Goal: Use online tool/utility: Utilize a website feature to perform a specific function

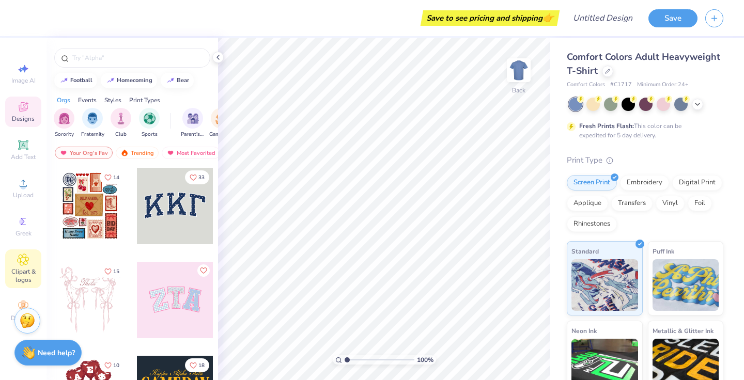
click at [21, 273] on span "Clipart & logos" at bounding box center [23, 275] width 36 height 17
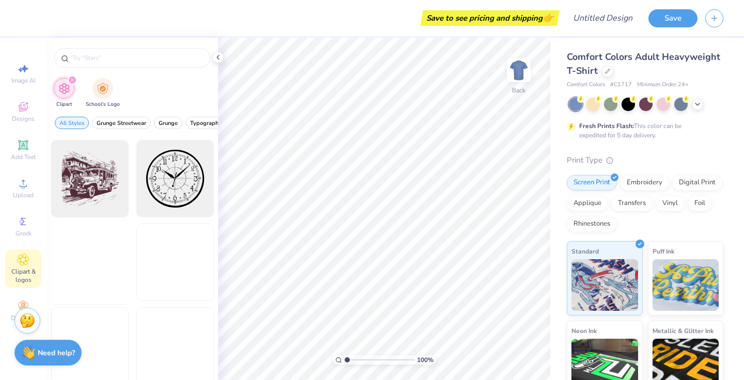
scroll to position [506, 0]
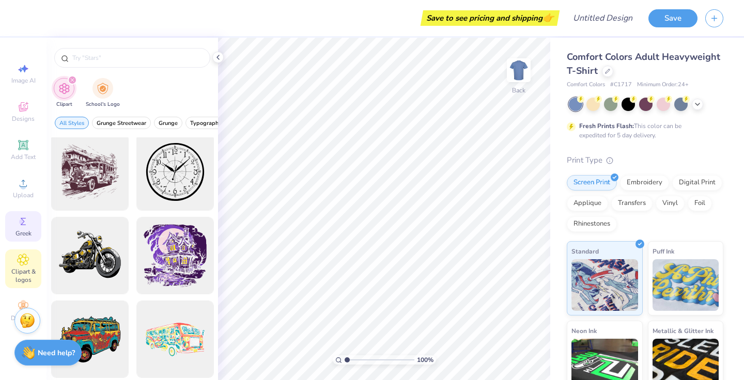
click at [32, 236] on div "Greek" at bounding box center [23, 226] width 36 height 30
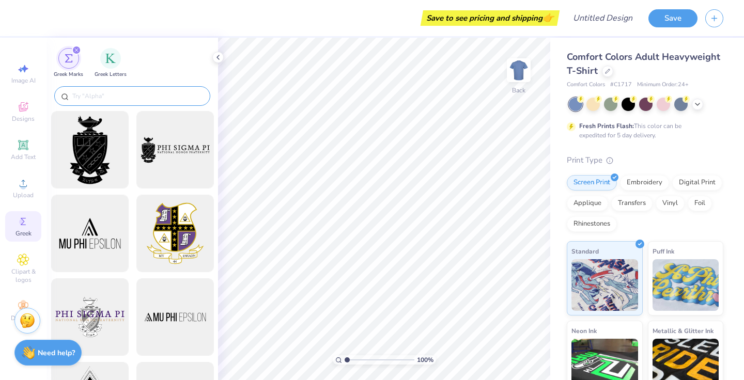
scroll to position [0, 0]
click at [153, 97] on input "text" at bounding box center [137, 96] width 132 height 10
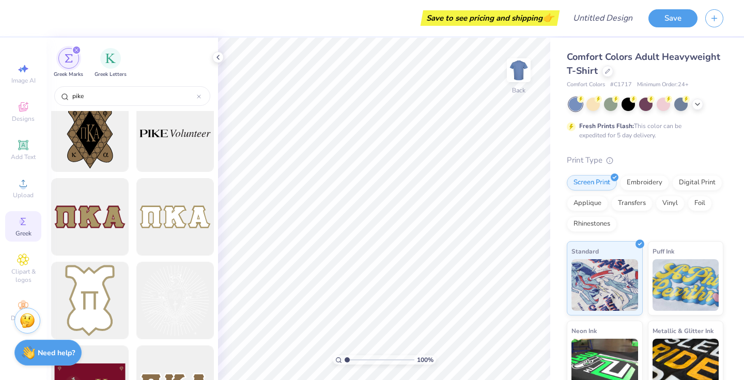
scroll to position [445, 0]
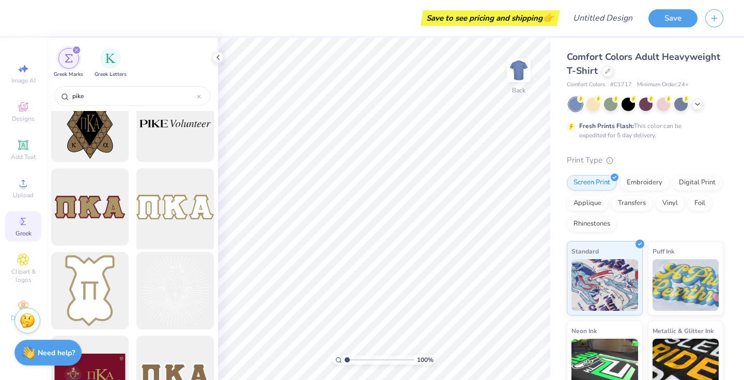
type input "pike"
click at [168, 218] on div at bounding box center [174, 207] width 85 height 85
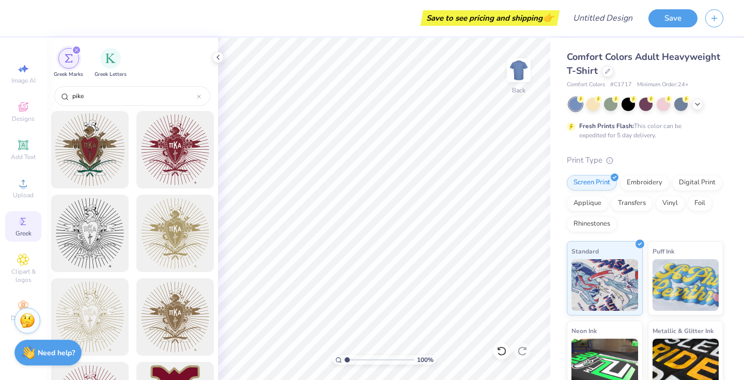
scroll to position [0, 0]
click at [101, 171] on div at bounding box center [89, 149] width 85 height 85
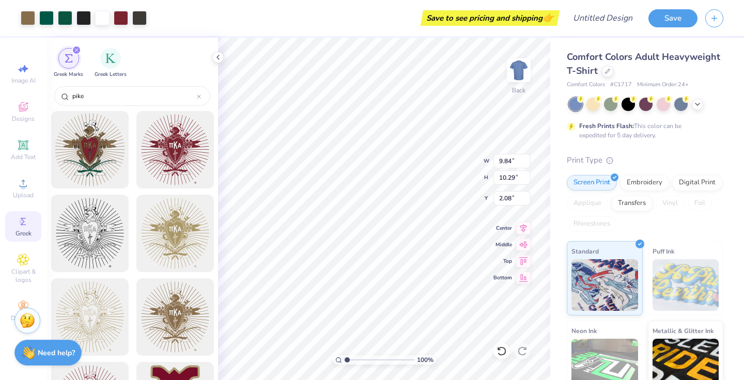
type input "3.82"
click at [518, 67] on img at bounding box center [518, 70] width 41 height 41
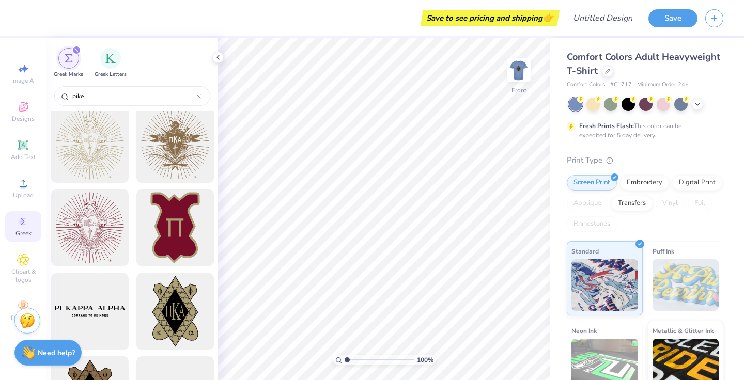
scroll to position [170, 0]
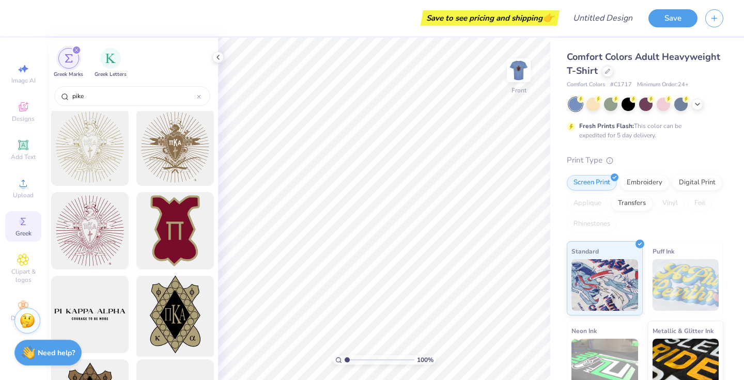
click at [168, 295] on div at bounding box center [174, 314] width 85 height 85
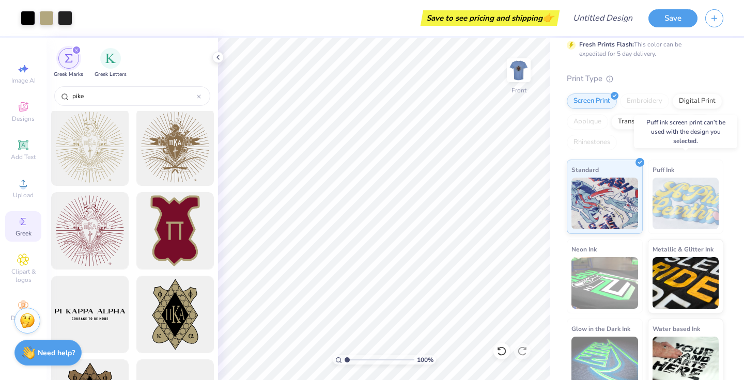
scroll to position [86, 0]
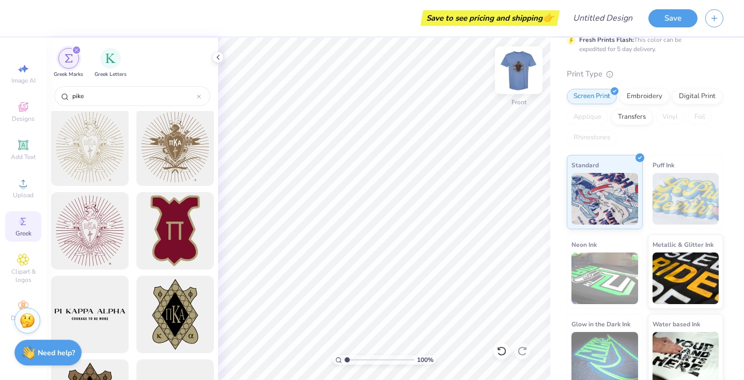
click at [515, 71] on img at bounding box center [518, 70] width 41 height 41
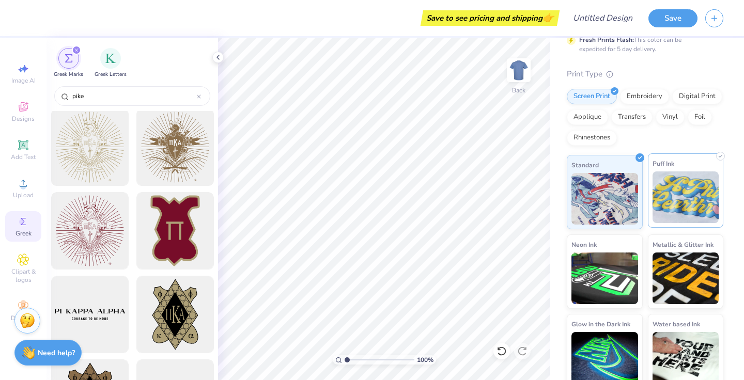
click at [682, 187] on img at bounding box center [685, 197] width 67 height 52
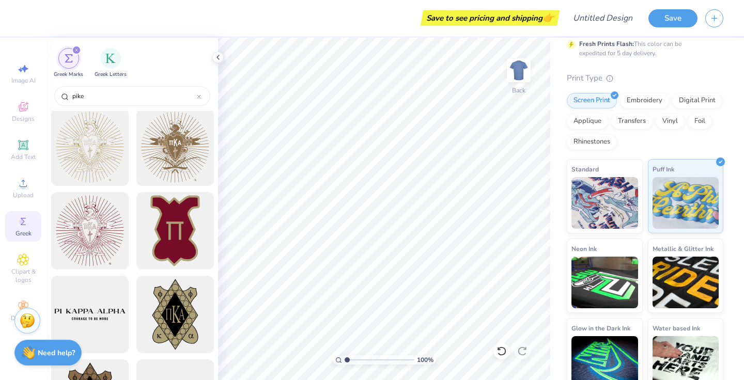
scroll to position [80, 0]
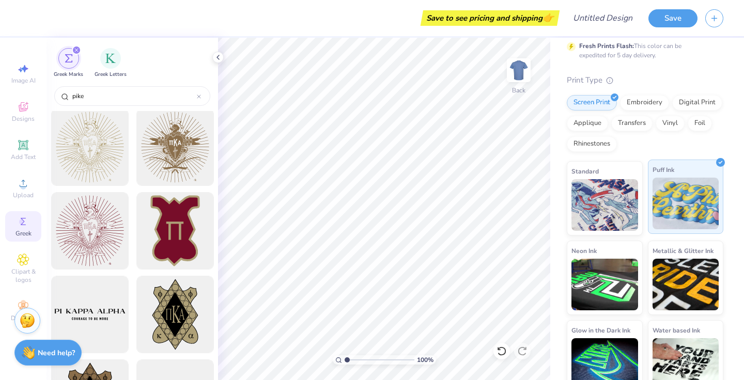
click at [656, 207] on img at bounding box center [685, 204] width 67 height 52
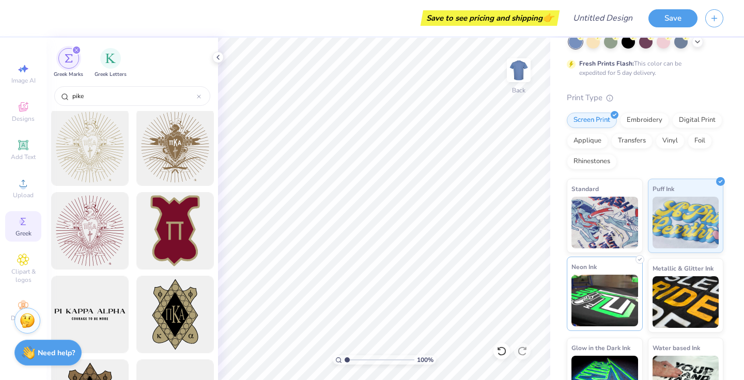
scroll to position [56, 0]
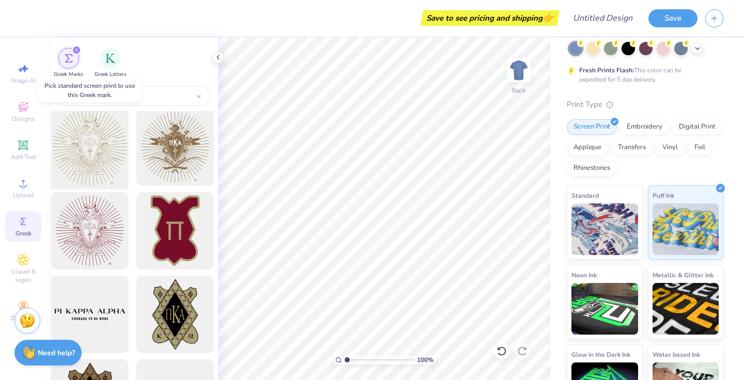
click at [110, 171] on div at bounding box center [89, 147] width 85 height 85
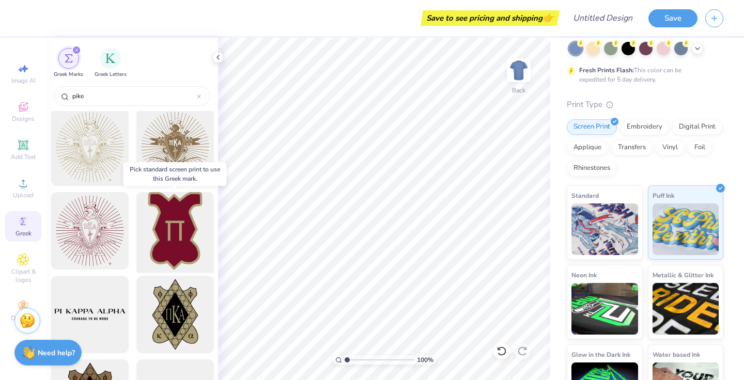
click at [184, 235] on div at bounding box center [174, 230] width 85 height 85
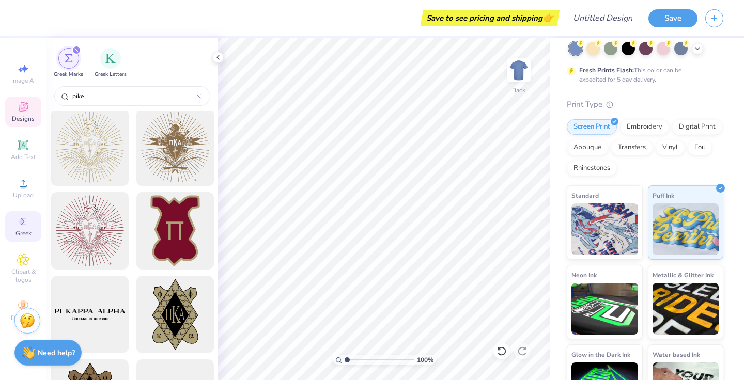
click at [26, 120] on span "Designs" at bounding box center [23, 119] width 23 height 8
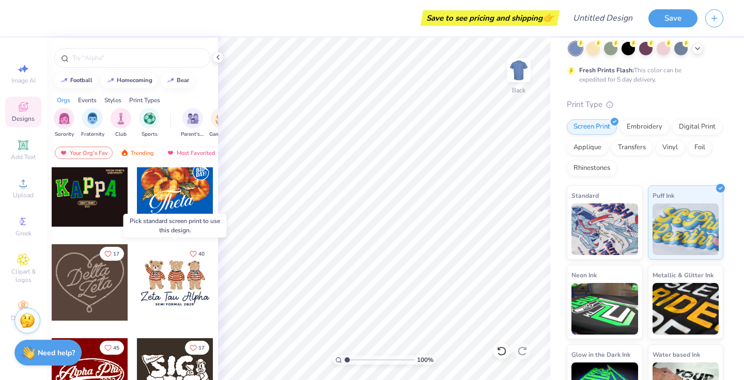
scroll to position [328, 0]
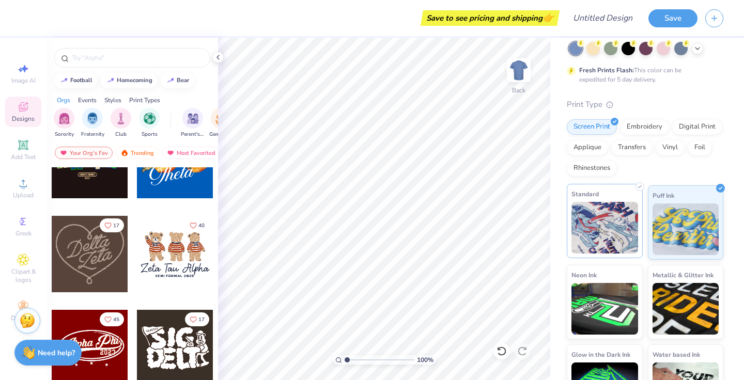
click at [613, 227] on img at bounding box center [604, 228] width 67 height 52
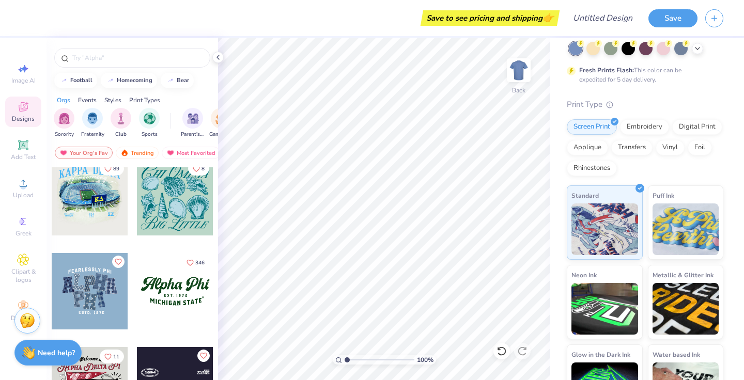
scroll to position [888, 0]
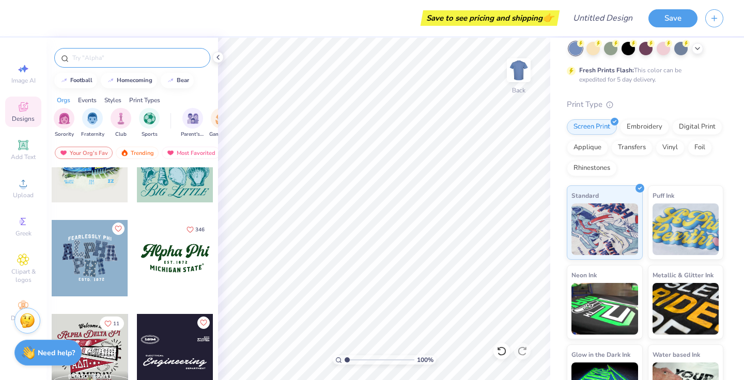
click at [138, 56] on input "text" at bounding box center [137, 58] width 132 height 10
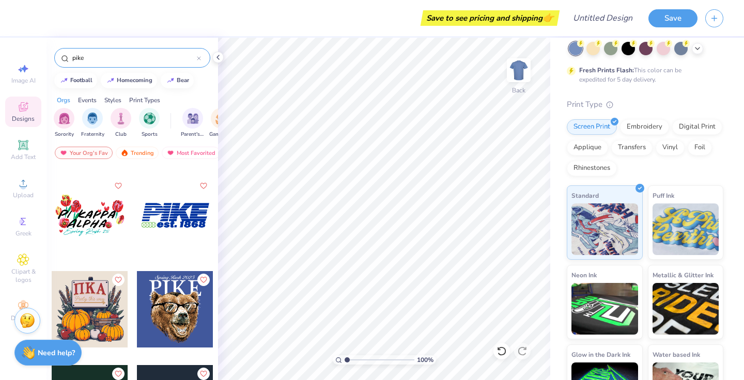
scroll to position [1128, 0]
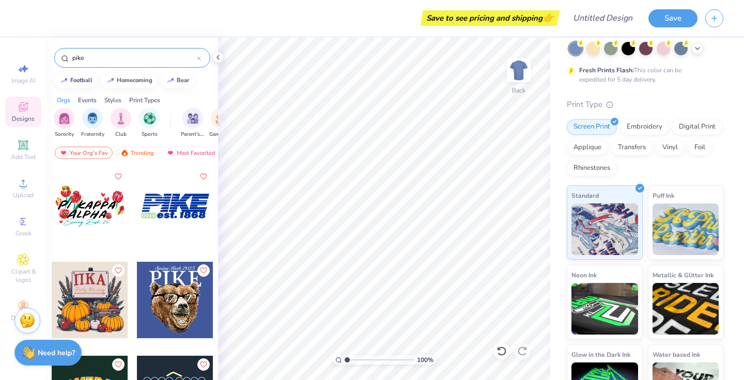
type input "pike"
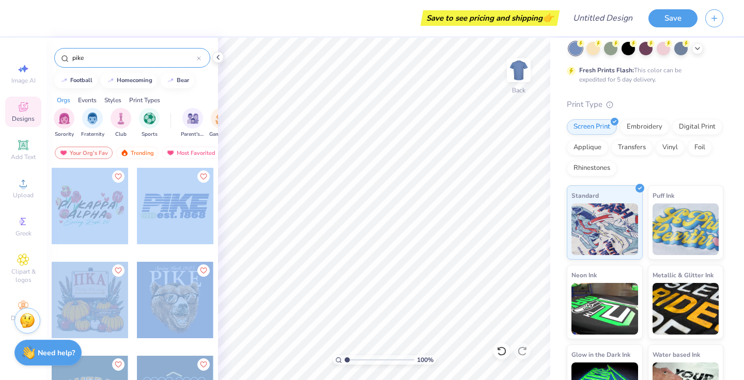
click at [286, 214] on div "Save to see pricing and shipping 👉 Design Title Save Image AI Designs Add Text …" at bounding box center [372, 190] width 744 height 380
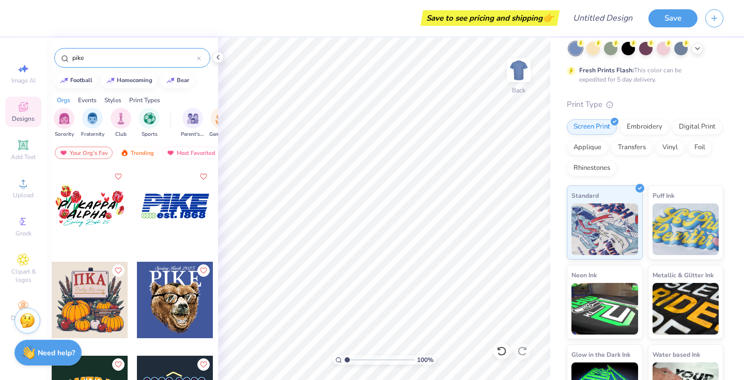
click at [104, 214] on div at bounding box center [90, 206] width 76 height 76
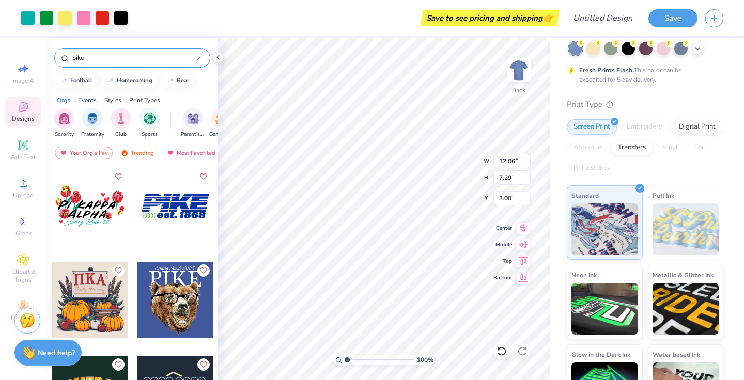
type input "4.66"
type input "2.82"
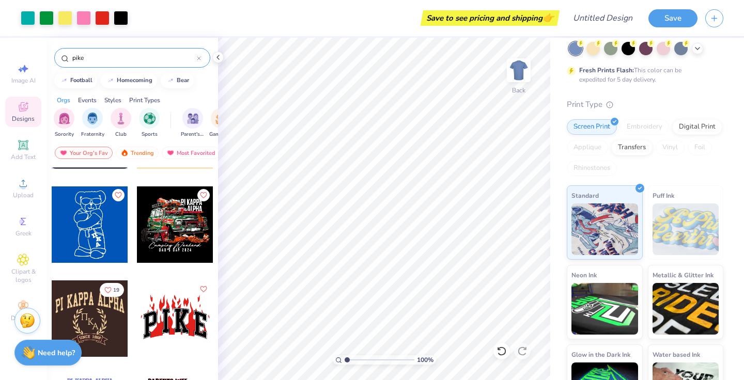
scroll to position [1759, 0]
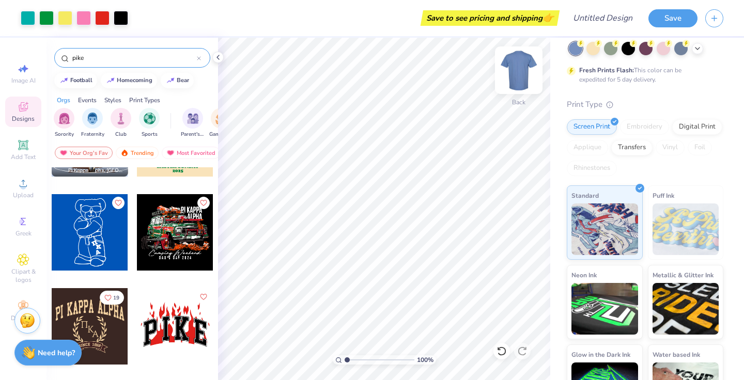
click at [526, 82] on img at bounding box center [518, 70] width 41 height 41
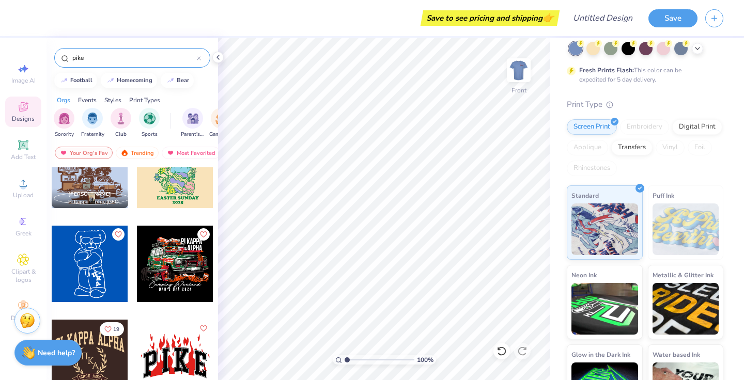
scroll to position [1724, 0]
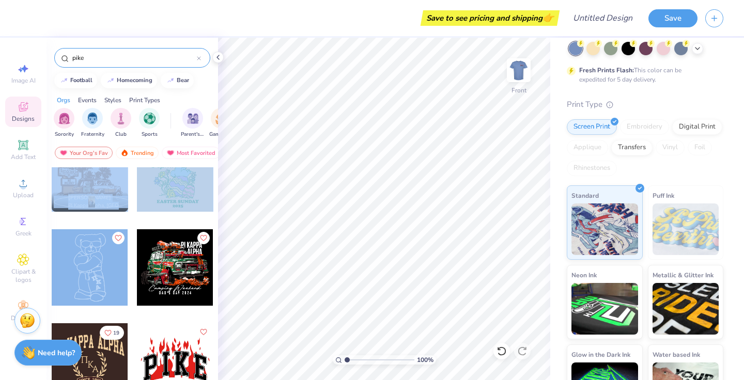
drag, startPoint x: 101, startPoint y: 283, endPoint x: 131, endPoint y: 267, distance: 33.8
click at [101, 267] on div at bounding box center [90, 267] width 76 height 76
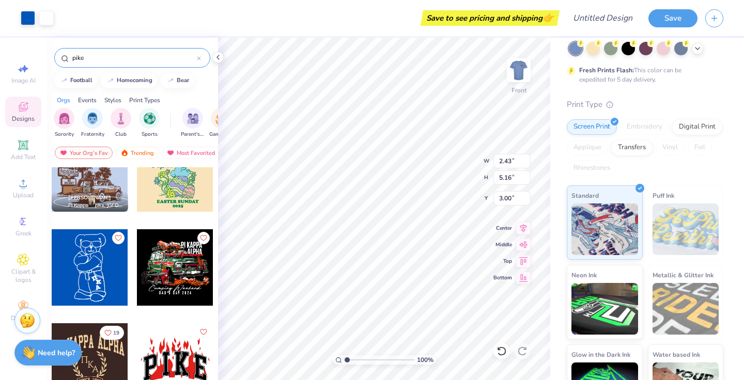
type input "8.59"
type input "6.28"
type input "13.33"
type input "7.75"
type input "7.38"
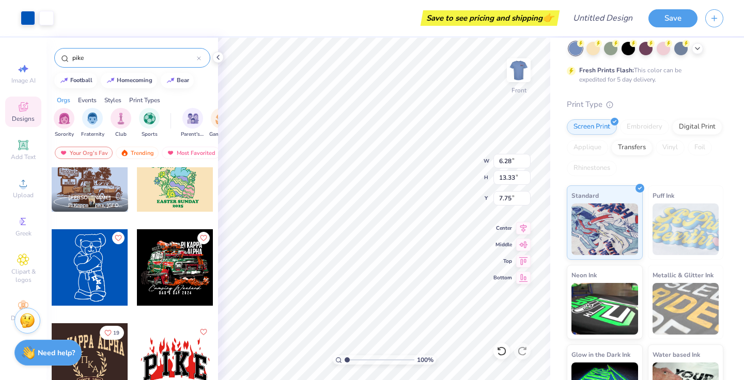
type input "15.66"
type input "5.61"
click at [216, 61] on icon at bounding box center [218, 57] width 8 height 8
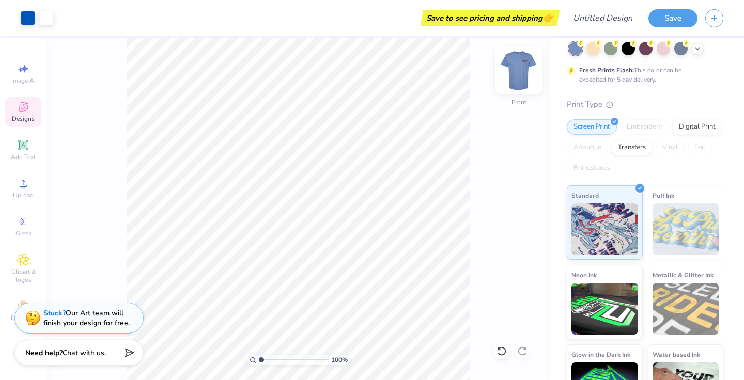
click at [525, 75] on img at bounding box center [518, 70] width 41 height 41
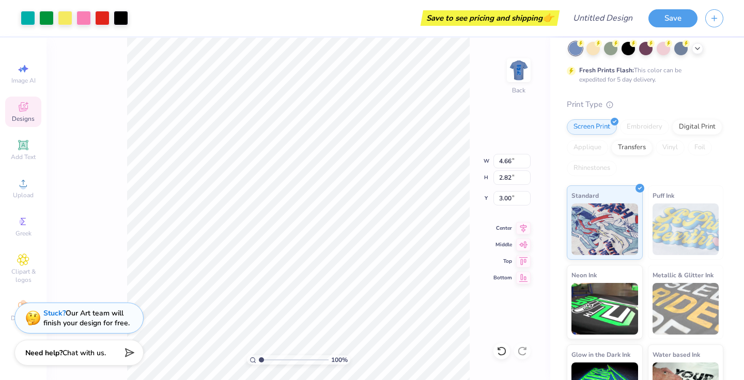
type input "6.14"
type input "3.71"
click at [446, 166] on div "100 % Back W 6.14 H 3.71 Y 3.00 Center Middle Top Bottom" at bounding box center [297, 209] width 503 height 342
click at [515, 67] on img at bounding box center [518, 70] width 41 height 41
